Goal: Find specific page/section: Find specific page/section

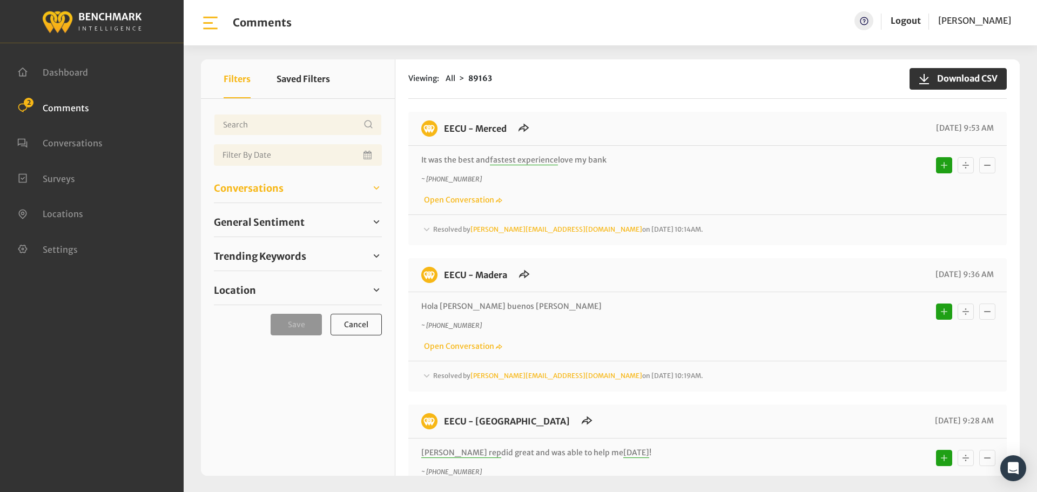
click at [270, 193] on span "Conversations" at bounding box center [249, 188] width 70 height 15
